Goal: Transaction & Acquisition: Purchase product/service

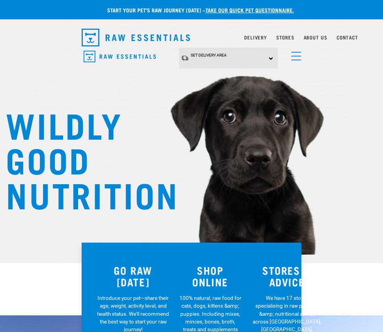
click at [293, 56] on span "menu" at bounding box center [296, 56] width 10 height 1
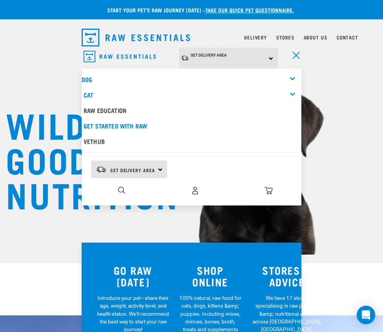
click at [108, 74] on div "Dog" at bounding box center [192, 79] width 220 height 15
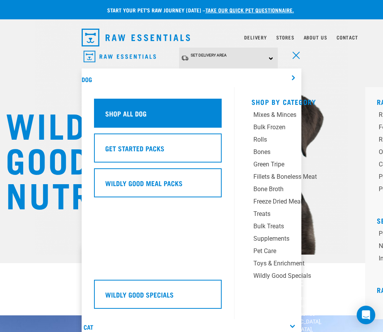
click at [169, 120] on div "Shop All Dog" at bounding box center [158, 113] width 128 height 29
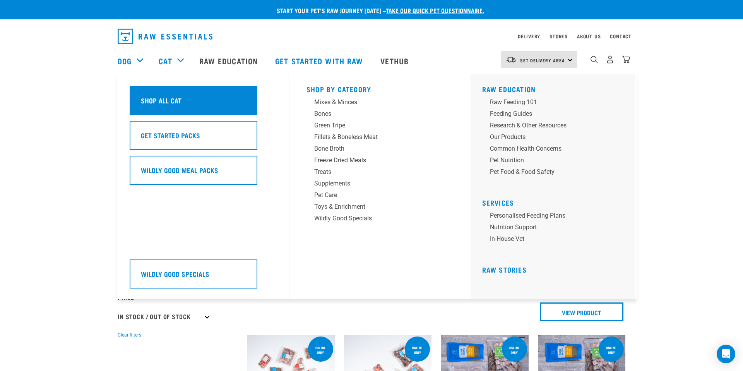
click at [173, 95] on h5 "Shop All Cat" at bounding box center [161, 100] width 41 height 10
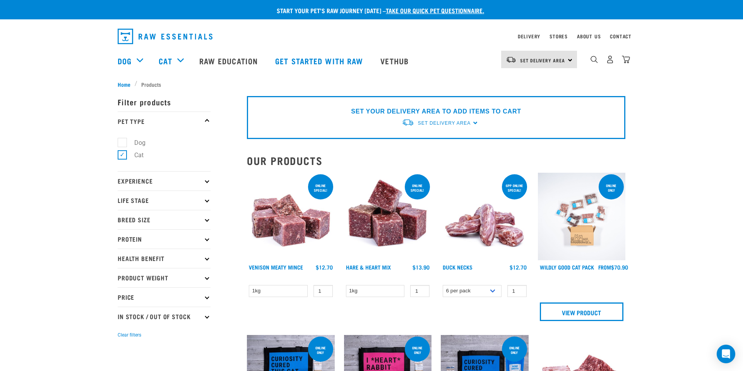
click at [124, 141] on label "Dog" at bounding box center [135, 143] width 27 height 10
click at [123, 141] on input "Dog" at bounding box center [120, 141] width 5 height 5
checkbox input "true"
click at [123, 154] on label "Cat" at bounding box center [134, 155] width 25 height 10
click at [123, 154] on input "Cat" at bounding box center [120, 153] width 5 height 5
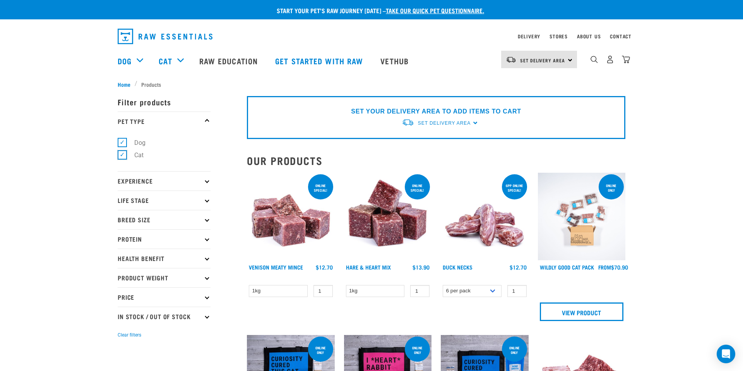
checkbox input "false"
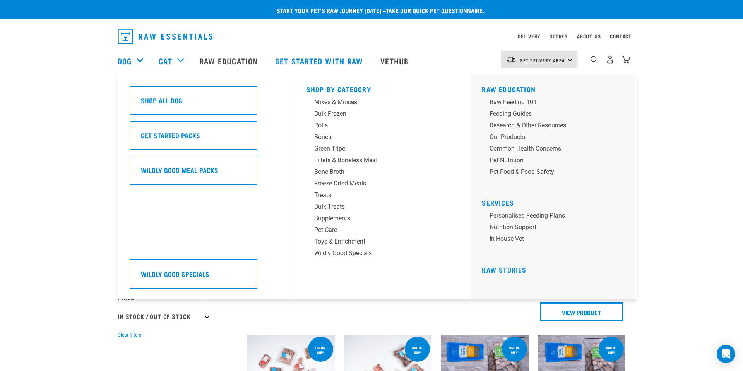
click at [135, 57] on div "Dog" at bounding box center [134, 60] width 33 height 31
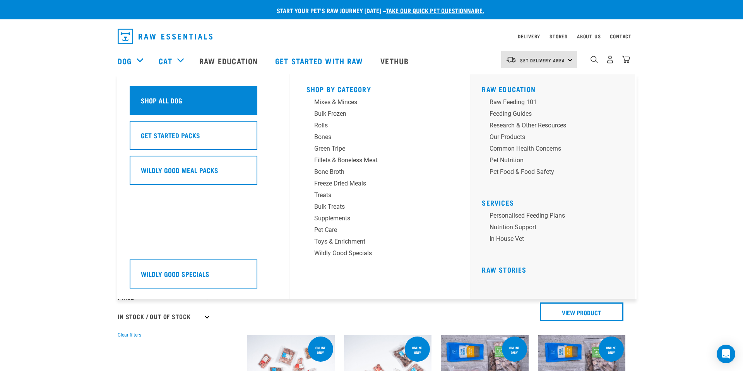
click at [163, 105] on div "Shop All Dog" at bounding box center [194, 100] width 128 height 29
click at [171, 103] on h5 "Shop All Dog" at bounding box center [161, 100] width 41 height 10
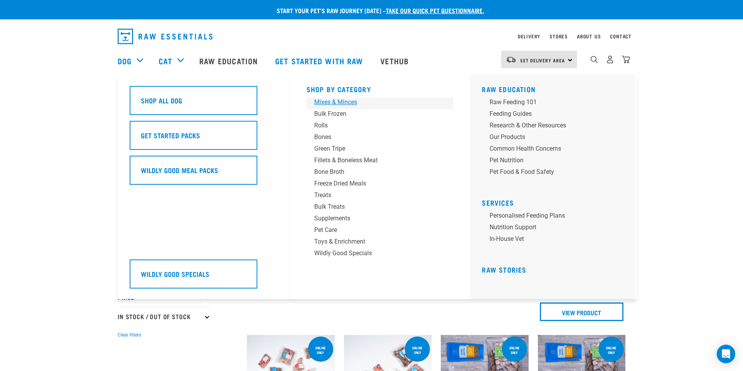
click at [327, 103] on div "Mixes & Minces" at bounding box center [374, 102] width 121 height 9
click at [324, 115] on div "Bulk Frozen" at bounding box center [374, 113] width 121 height 9
click at [330, 113] on div "Bulk Frozen" at bounding box center [374, 113] width 121 height 9
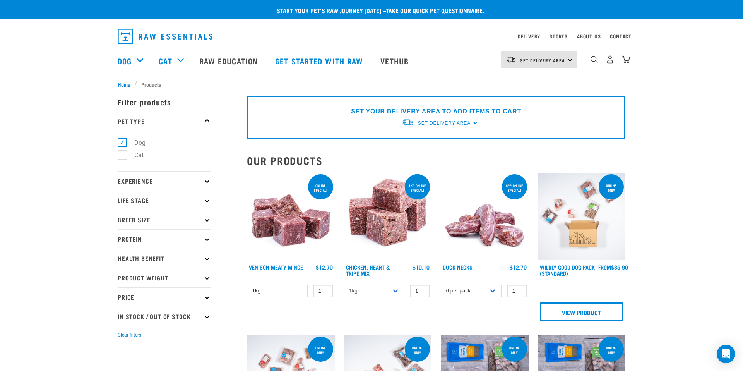
scroll to position [1, 0]
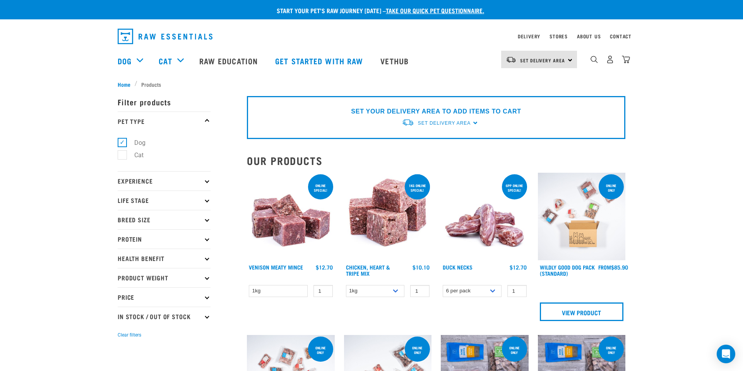
click at [173, 273] on p "Product Weight" at bounding box center [164, 277] width 93 height 19
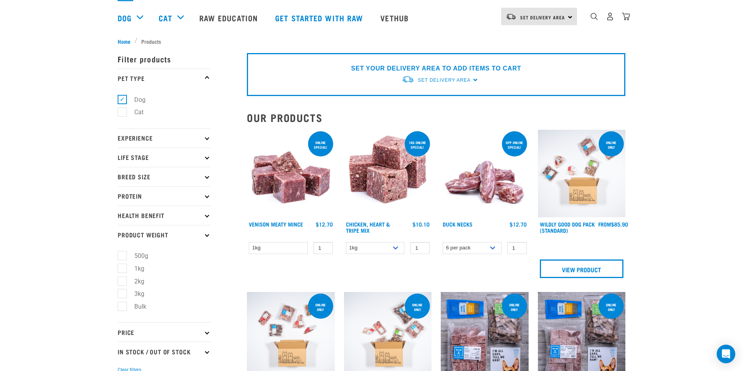
scroll to position [43, 0]
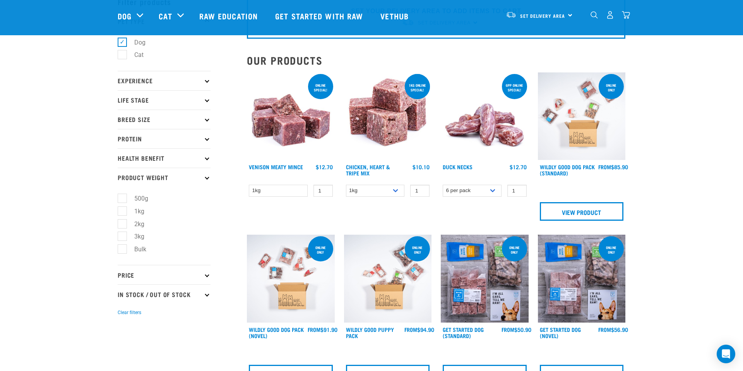
click at [125, 238] on label "3kg" at bounding box center [135, 236] width 26 height 10
click at [123, 238] on input "3kg" at bounding box center [120, 235] width 5 height 5
checkbox input "true"
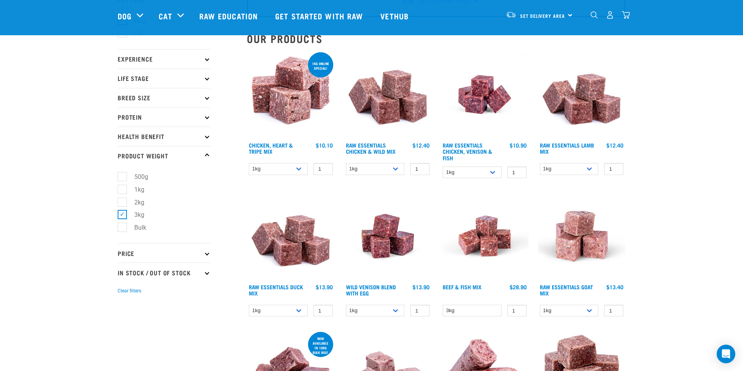
scroll to position [108, 0]
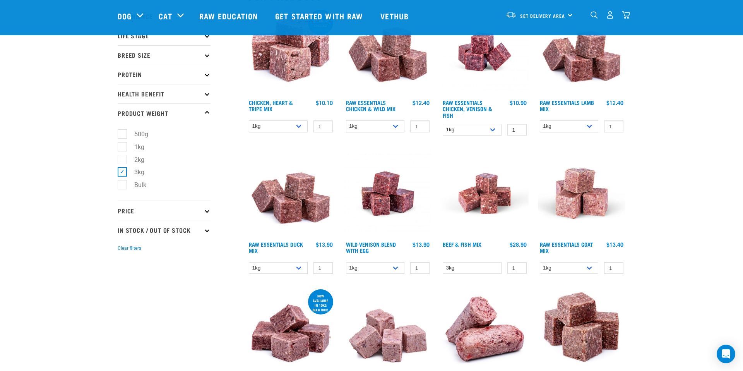
click at [125, 171] on label "3kg" at bounding box center [135, 172] width 26 height 10
click at [123, 171] on input "3kg" at bounding box center [120, 170] width 5 height 5
checkbox input "false"
click at [123, 186] on label "Bulk" at bounding box center [135, 185] width 27 height 10
click at [123, 186] on input "Bulk" at bounding box center [120, 183] width 5 height 5
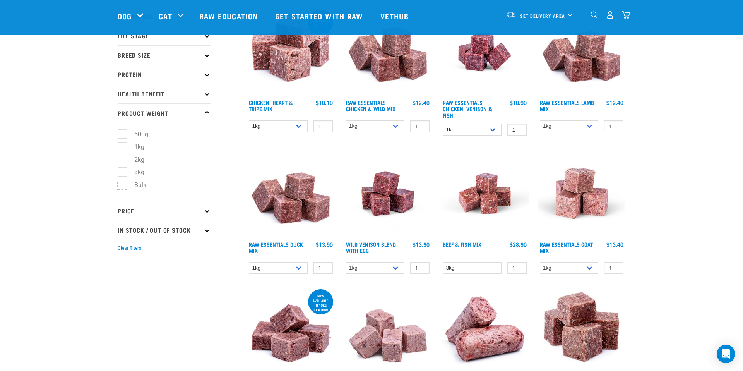
checkbox input "true"
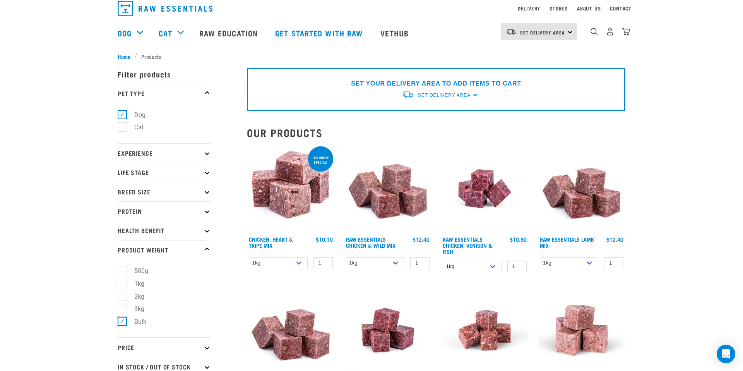
scroll to position [0, 0]
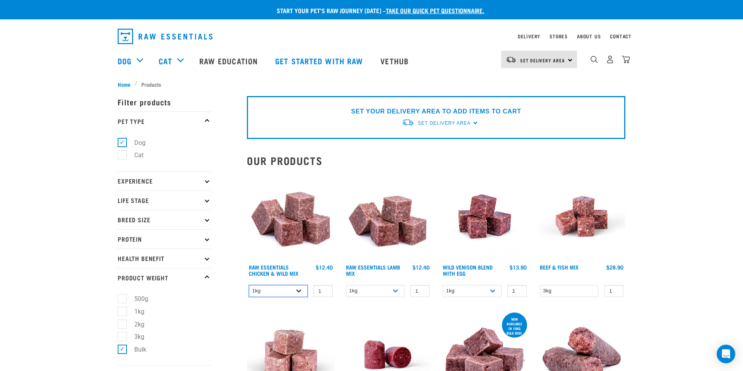
click at [300, 289] on select "1kg 3kg Bulk (10kg)" at bounding box center [278, 291] width 59 height 12
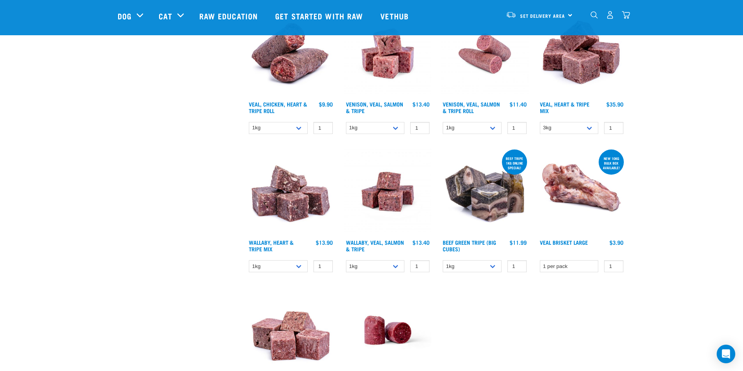
scroll to position [518, 0]
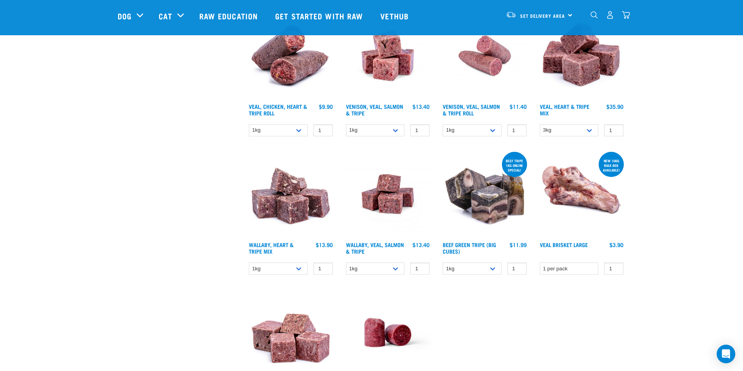
click at [384, 186] on img at bounding box center [388, 194] width 88 height 88
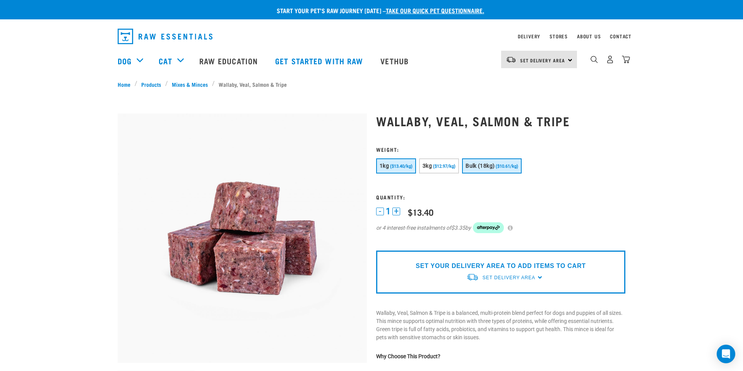
click at [492, 168] on span "Bulk (18kg)" at bounding box center [480, 166] width 29 height 6
